Goal: Information Seeking & Learning: Learn about a topic

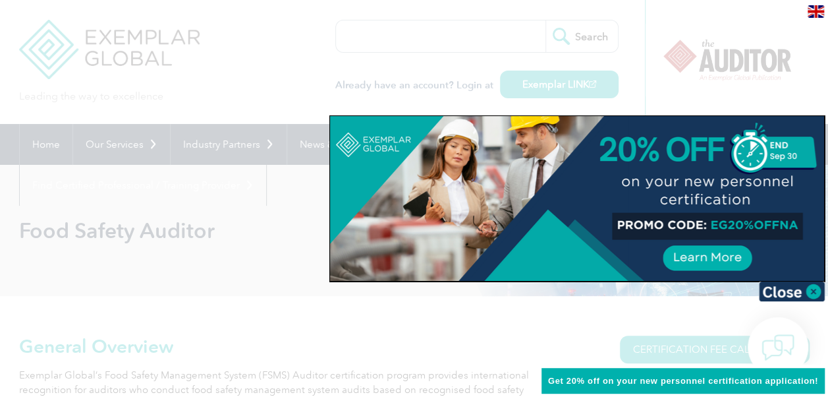
click at [680, 23] on div at bounding box center [414, 198] width 828 height 397
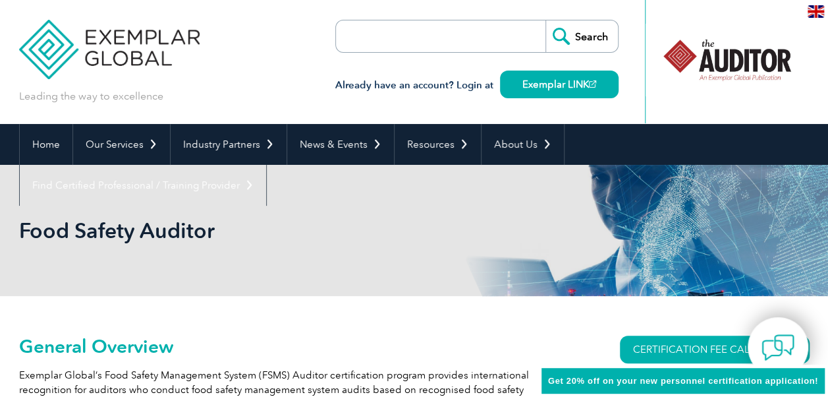
click at [241, 5] on div "Leading the way to excellence Search" at bounding box center [414, 62] width 791 height 124
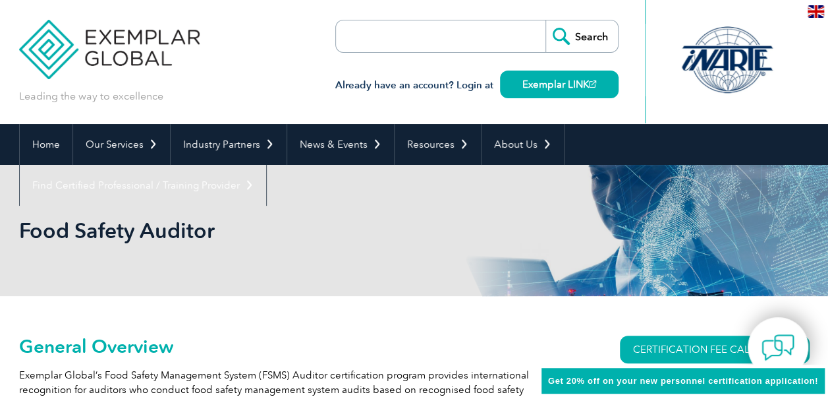
click at [266, 59] on div "Leading the way to excellence Search" at bounding box center [414, 62] width 791 height 124
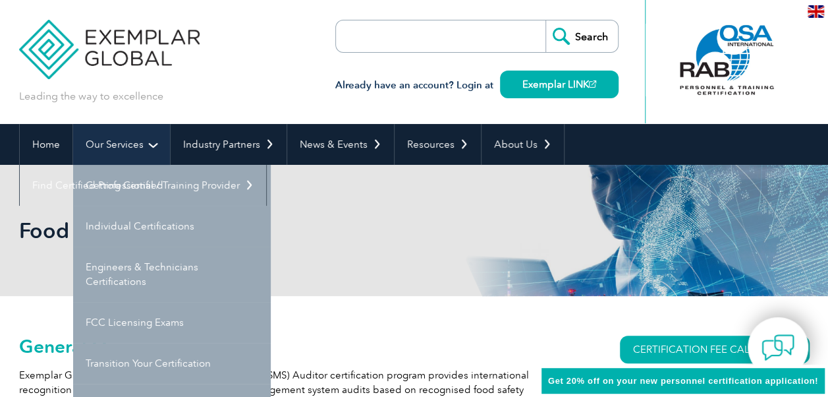
click at [122, 142] on link "Our Services" at bounding box center [121, 144] width 97 height 41
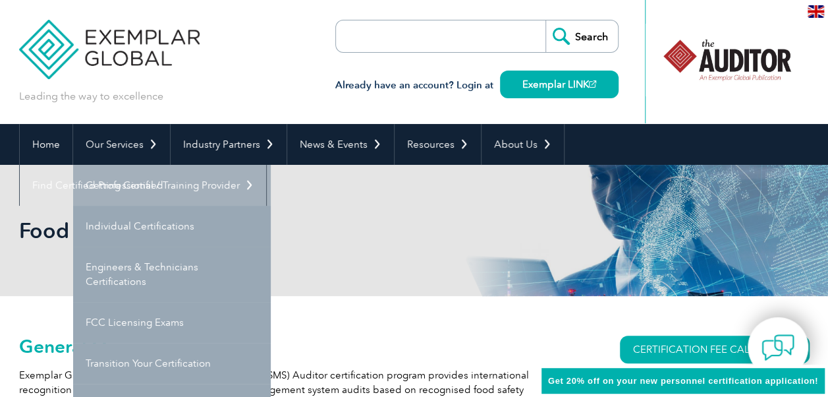
click at [122, 187] on link "Getting Certified" at bounding box center [172, 185] width 198 height 41
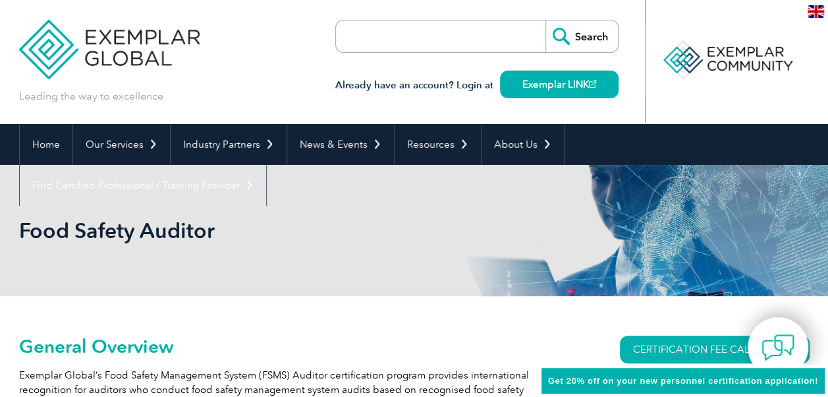
click at [401, 36] on input "search" at bounding box center [412, 36] width 138 height 32
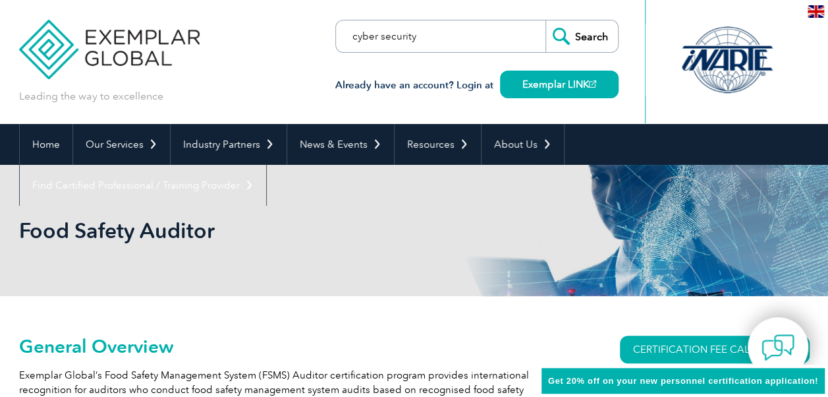
type input "cyber security"
click at [567, 34] on input "Search" at bounding box center [582, 36] width 73 height 32
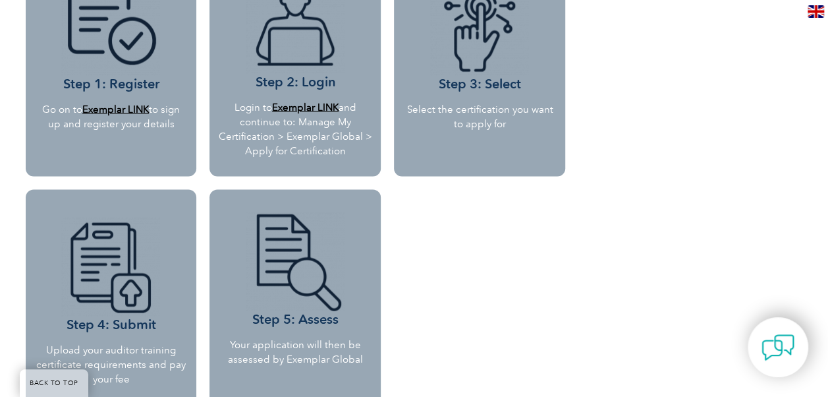
scroll to position [1270, 0]
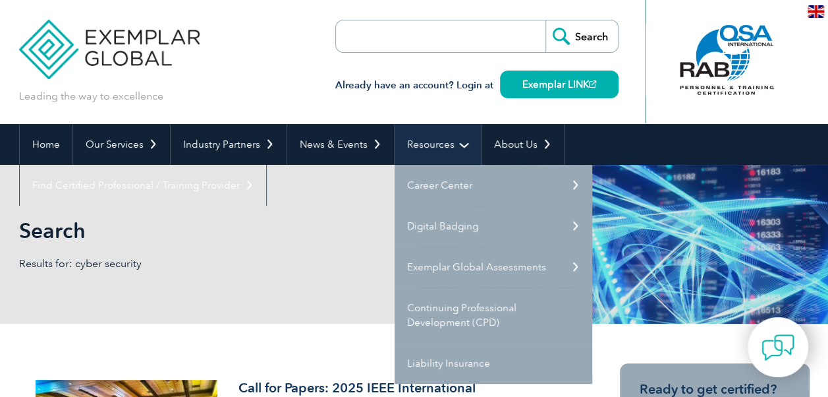
click at [421, 138] on link "Resources" at bounding box center [438, 144] width 86 height 41
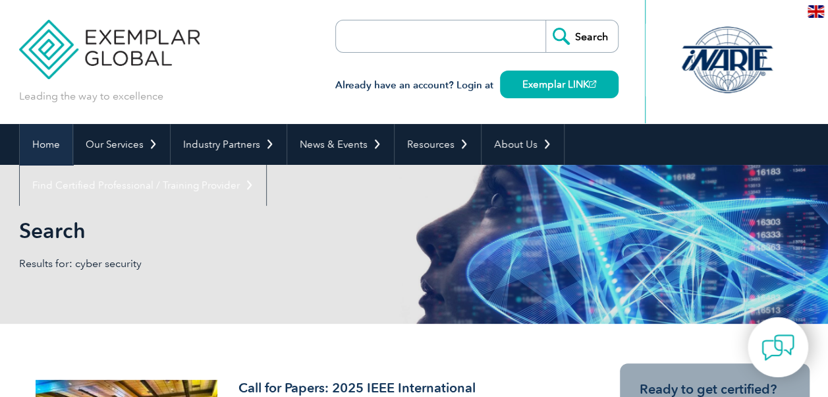
click at [55, 144] on link "Home" at bounding box center [46, 144] width 53 height 41
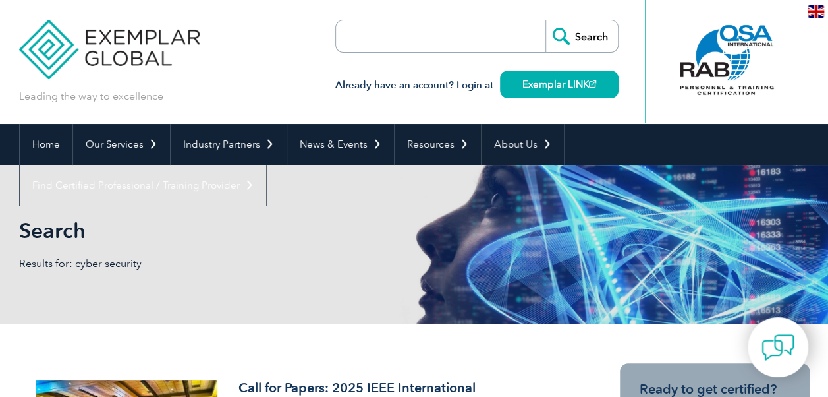
click at [486, 77] on h3 "Already have an account? Login at Exemplar LINK" at bounding box center [476, 85] width 283 height 16
